Goal: Information Seeking & Learning: Learn about a topic

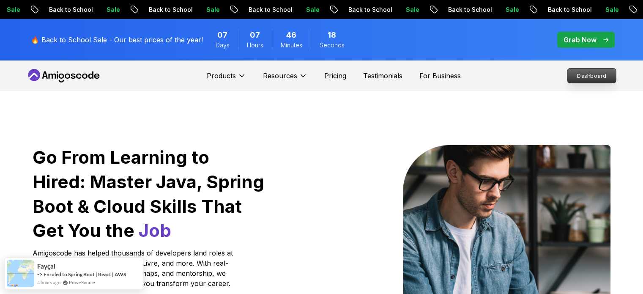
click at [571, 72] on p "Dashboard" at bounding box center [591, 75] width 49 height 14
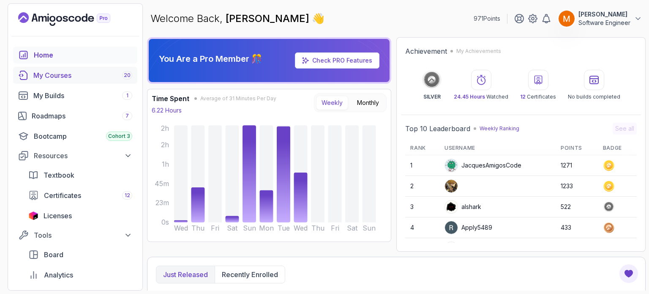
click at [75, 80] on link "My Courses 20" at bounding box center [75, 75] width 124 height 17
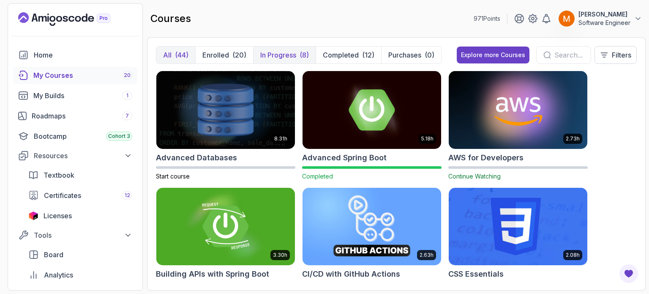
click at [287, 54] on p "In Progress" at bounding box center [278, 55] width 36 height 10
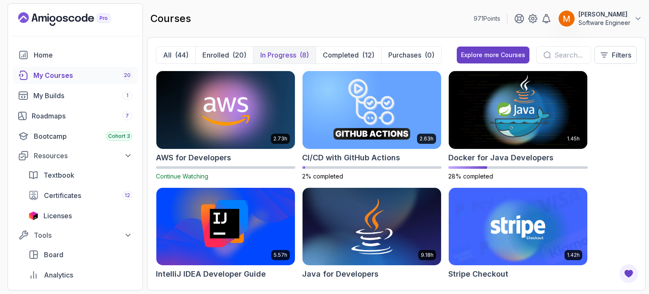
click at [557, 53] on input "text" at bounding box center [570, 55] width 30 height 10
click at [241, 52] on div "(20)" at bounding box center [240, 55] width 14 height 10
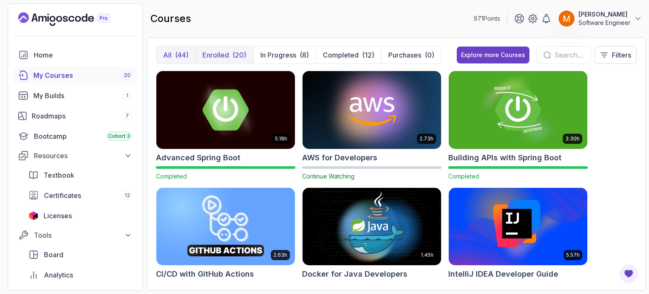
click at [175, 52] on div "(44)" at bounding box center [182, 55] width 14 height 10
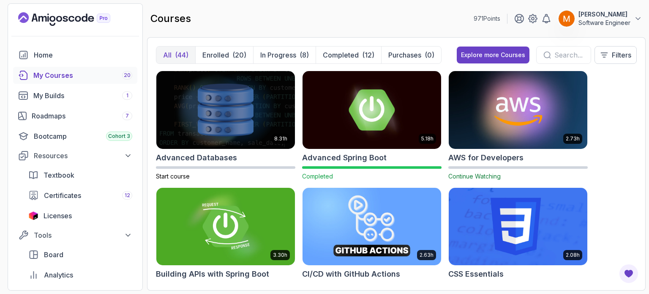
click at [175, 52] on div "(44)" at bounding box center [182, 55] width 14 height 10
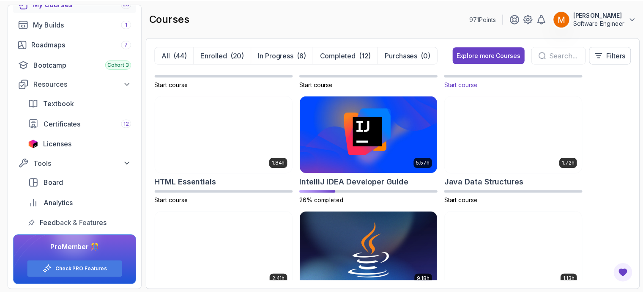
scroll to position [441, 0]
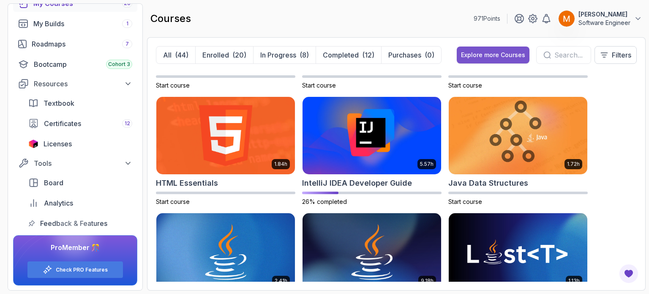
click at [494, 53] on div "Explore more Courses" at bounding box center [493, 55] width 64 height 8
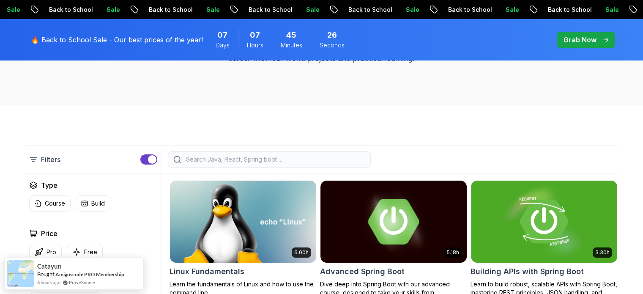
scroll to position [211, 0]
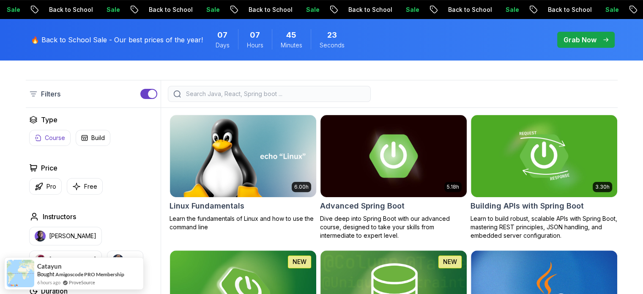
click at [59, 138] on p "Course" at bounding box center [55, 138] width 20 height 8
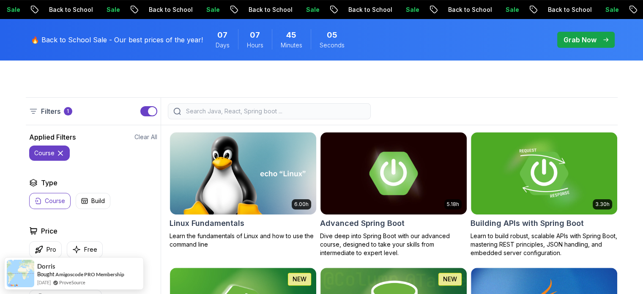
scroll to position [127, 0]
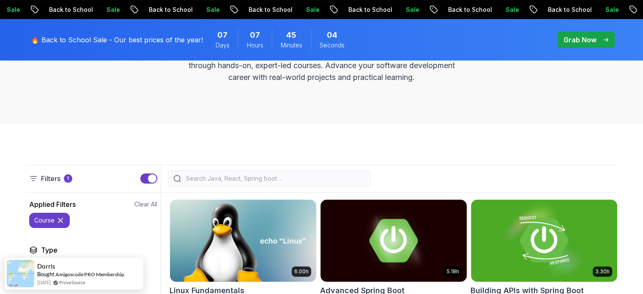
click at [313, 181] on input "search" at bounding box center [274, 178] width 181 height 8
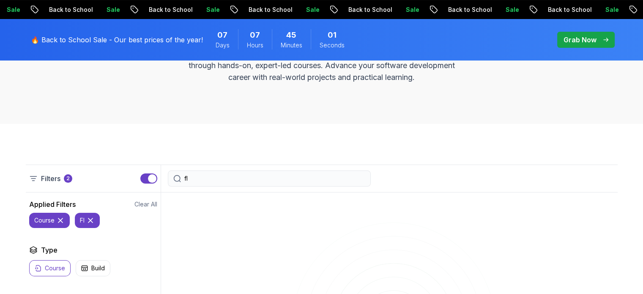
type input "f"
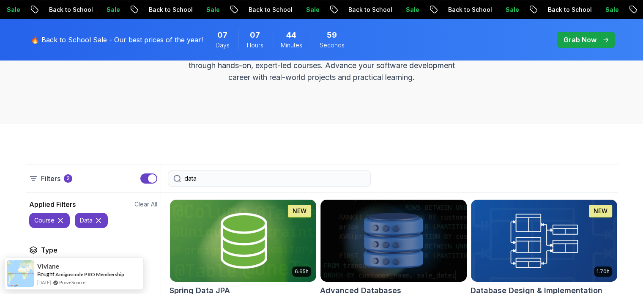
type input "datab"
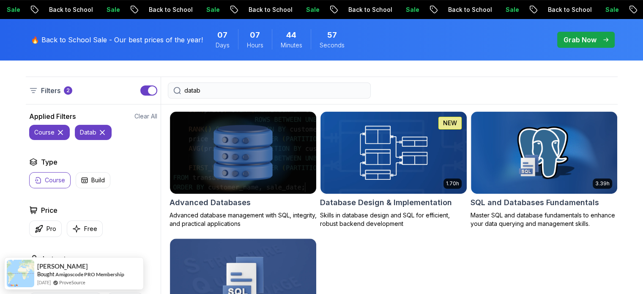
scroll to position [214, 0]
